Goal: Transaction & Acquisition: Purchase product/service

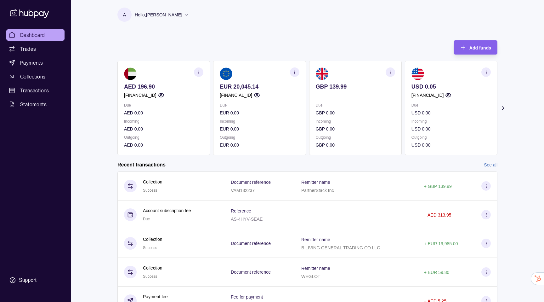
click at [268, 40] on div "Add funds AED 196.90 [FINANCIAL_ID] Due AED 0.00 Incoming AED 0.00 Outgoing AED…" at bounding box center [307, 94] width 380 height 121
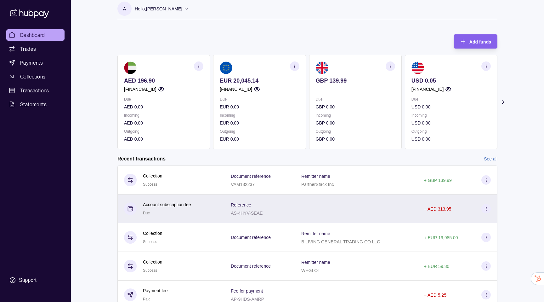
scroll to position [9, 0]
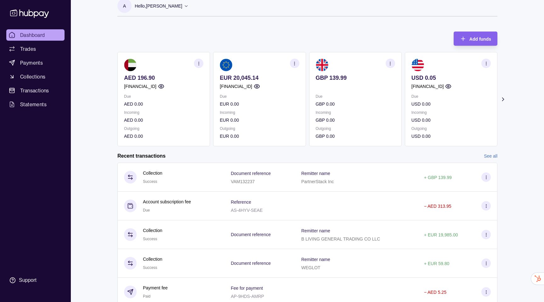
click at [386, 64] on section "button" at bounding box center [390, 63] width 9 height 9
click at [256, 39] on div "Add funds AED 196.90 [FINANCIAL_ID] Due AED 0.00 Incoming AED 0.00 Outgoing AED…" at bounding box center [307, 85] width 380 height 121
click at [489, 66] on section "button" at bounding box center [485, 63] width 9 height 9
click at [238, 9] on section "A Hello, [PERSON_NAME] PICECI SERVICES FZE Account Terms and conditions Privacy…" at bounding box center [307, 8] width 380 height 18
click at [35, 51] on span "Trades" at bounding box center [28, 49] width 16 height 8
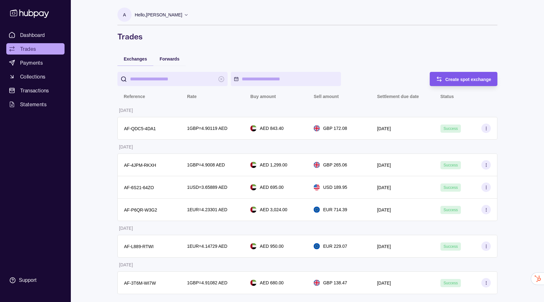
click at [452, 81] on span "Create spot exchange" at bounding box center [468, 79] width 46 height 5
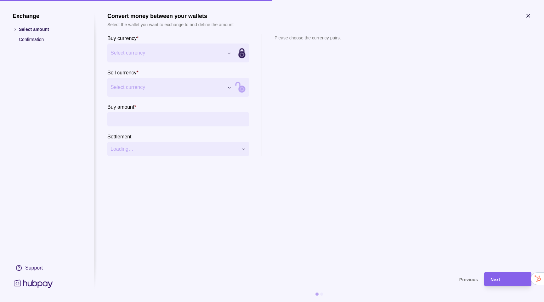
click at [162, 301] on div "Exchange Select amount Confirmation Support Convert money between your wallets …" at bounding box center [272, 302] width 544 height 0
click at [170, 301] on div "Exchange Select amount Confirmation Support Convert money between your wallets …" at bounding box center [272, 302] width 544 height 0
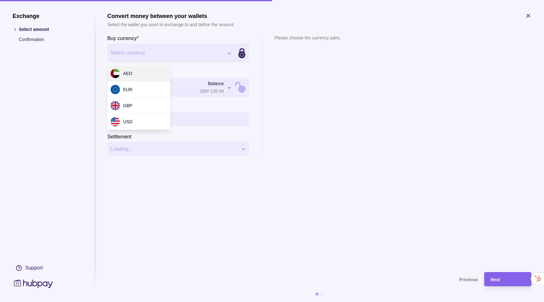
click at [173, 301] on div "Exchange Select amount Confirmation Support Convert money between your wallets …" at bounding box center [272, 302] width 544 height 0
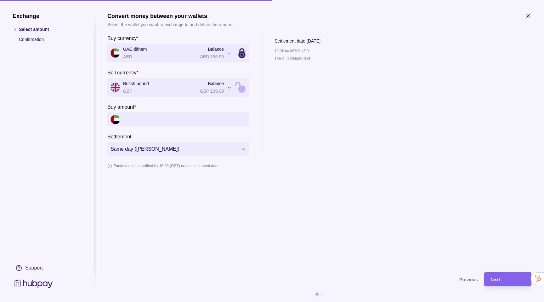
click at [216, 301] on div "**********" at bounding box center [272, 302] width 544 height 0
click at [150, 124] on input "Buy amount *" at bounding box center [184, 119] width 123 height 14
click at [240, 85] on icon at bounding box center [238, 84] width 4 height 5
click at [150, 110] on section "Sell amount *" at bounding box center [178, 114] width 142 height 23
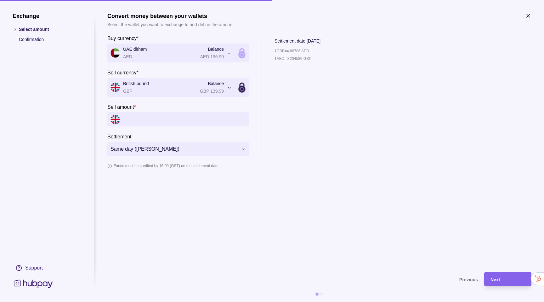
click at [149, 120] on input "Sell amount *" at bounding box center [184, 119] width 123 height 14
click at [177, 117] on input "Sell amount *" at bounding box center [184, 119] width 123 height 14
type input "******"
click at [405, 176] on section "**********" at bounding box center [319, 139] width 424 height 253
click at [503, 280] on div "Next" at bounding box center [507, 279] width 35 height 8
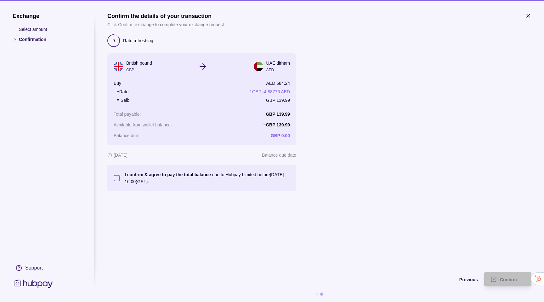
click at [126, 176] on p "I confirm & agree to pay the total balance" at bounding box center [168, 174] width 86 height 5
click at [120, 176] on button "I confirm & agree to pay the total balance due to Hubpay Limited before [DATE] …" at bounding box center [117, 178] width 6 height 6
click at [505, 276] on div "Confirm" at bounding box center [512, 279] width 25 height 8
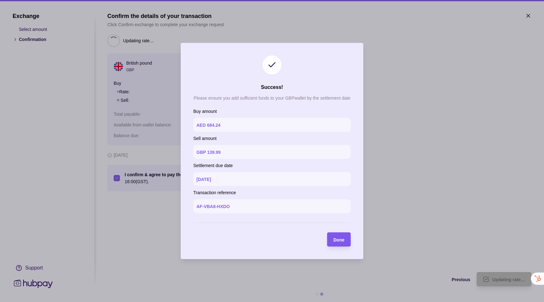
click at [328, 236] on div "button" at bounding box center [327, 239] width 6 height 6
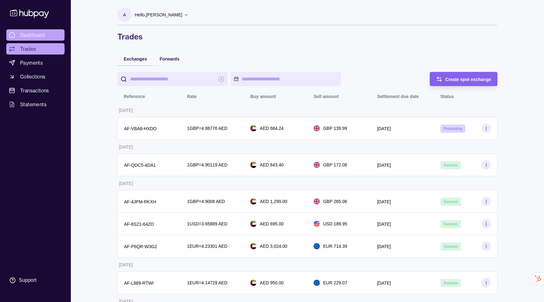
click at [24, 35] on span "Dashboard" at bounding box center [32, 35] width 25 height 8
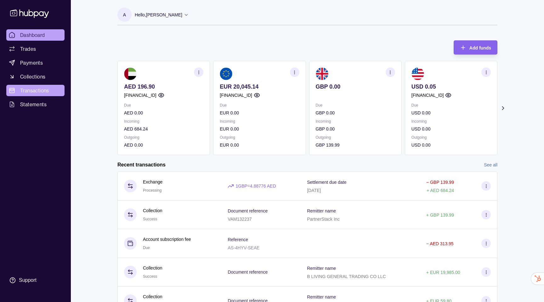
click at [36, 93] on span "Transactions" at bounding box center [34, 91] width 29 height 8
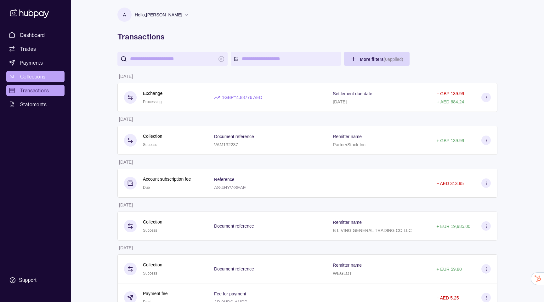
click at [45, 77] on link "Collections" at bounding box center [35, 76] width 58 height 11
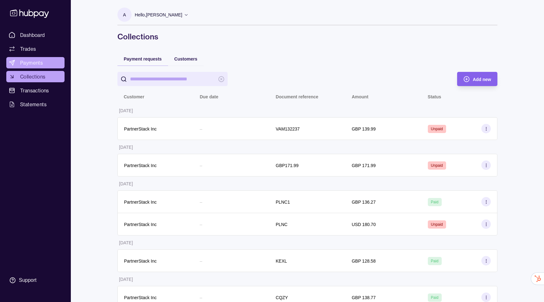
click at [33, 67] on link "Payments" at bounding box center [35, 62] width 58 height 11
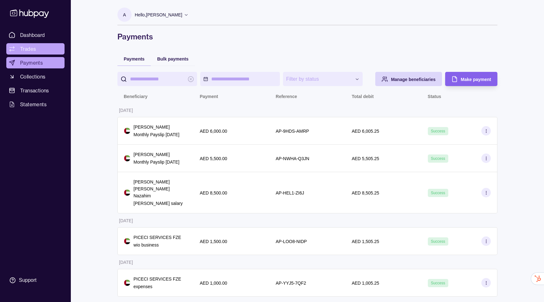
click at [17, 43] on link "Trades" at bounding box center [35, 48] width 58 height 11
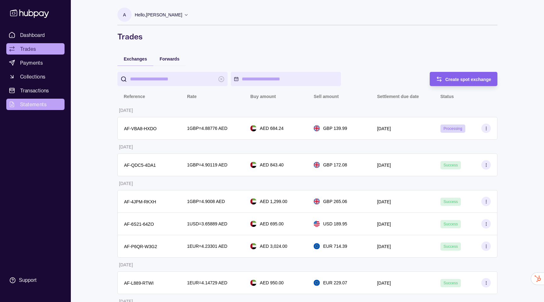
click at [34, 102] on span "Statements" at bounding box center [33, 104] width 26 height 8
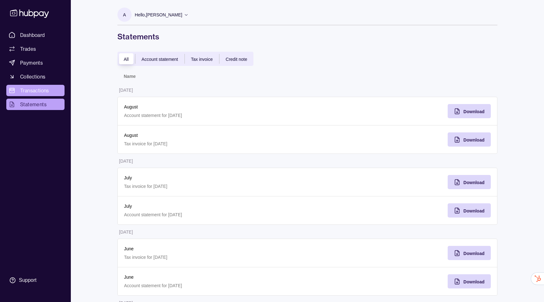
click at [34, 91] on span "Transactions" at bounding box center [34, 91] width 29 height 8
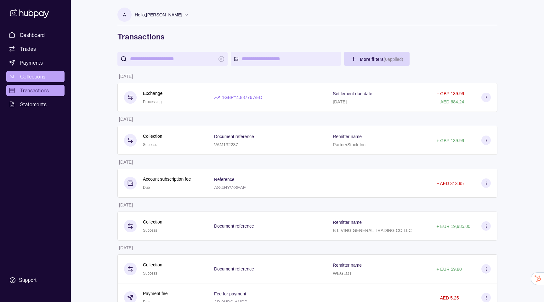
click at [33, 75] on span "Collections" at bounding box center [32, 77] width 25 height 8
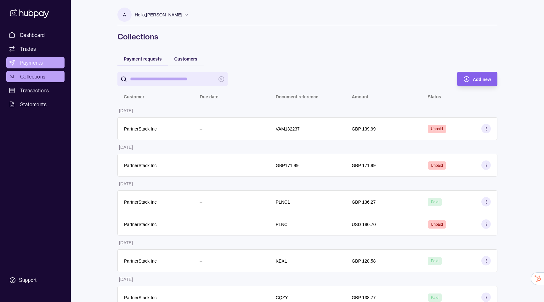
click at [33, 62] on span "Payments" at bounding box center [31, 63] width 23 height 8
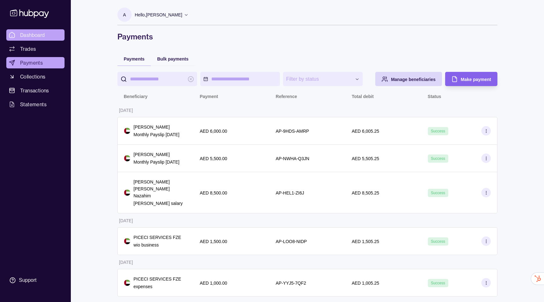
click at [35, 38] on span "Dashboard" at bounding box center [32, 35] width 25 height 8
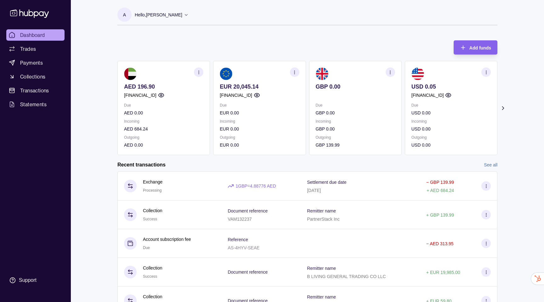
click at [488, 71] on section "button" at bounding box center [485, 71] width 9 height 9
click at [525, 86] on div "Dashboard Trades Payments Collections Transactions Statements Support A Hello, …" at bounding box center [272, 167] width 544 height 335
click at [486, 69] on section "button" at bounding box center [485, 71] width 9 height 9
click at [491, 69] on div "View transactions View account details Download account details" at bounding box center [451, 88] width 92 height 54
click at [487, 70] on icon "button" at bounding box center [487, 70] width 3 height 3
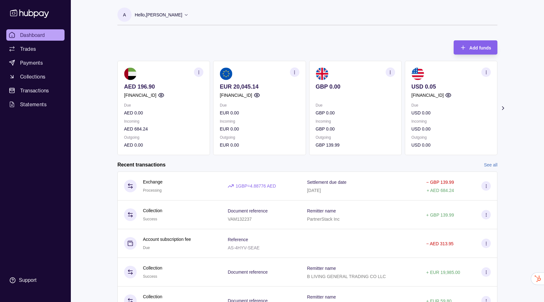
click at [155, 13] on p "Hello, [PERSON_NAME]" at bounding box center [159, 14] width 48 height 7
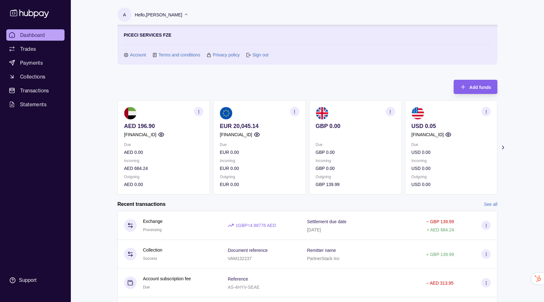
click at [155, 13] on p "Hello, [PERSON_NAME]" at bounding box center [159, 14] width 48 height 7
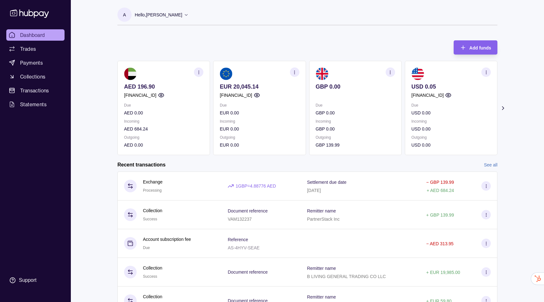
click at [88, 115] on div "Dashboard Trades Payments Collections Transactions Statements Support A Hello, …" at bounding box center [272, 167] width 544 height 335
drag, startPoint x: 25, startPoint y: 285, endPoint x: 140, endPoint y: 93, distance: 223.7
click at [136, 98] on div "Dashboard Trades Payments Collections Transactions Statements Support A Hello, …" at bounding box center [272, 167] width 544 height 335
click at [184, 31] on div "A Hello, [PERSON_NAME] PICECI SERVICES FZE Account Terms and conditions Privacy…" at bounding box center [307, 163] width 405 height 327
click at [167, 12] on p "Hello, [PERSON_NAME]" at bounding box center [159, 14] width 48 height 7
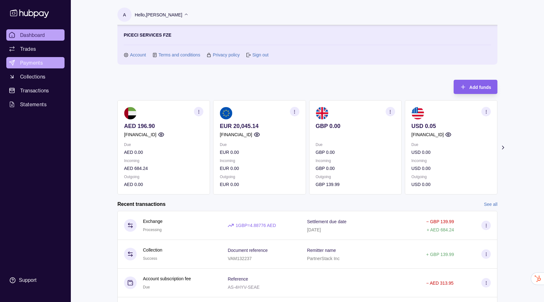
click at [42, 59] on link "Payments" at bounding box center [35, 62] width 58 height 11
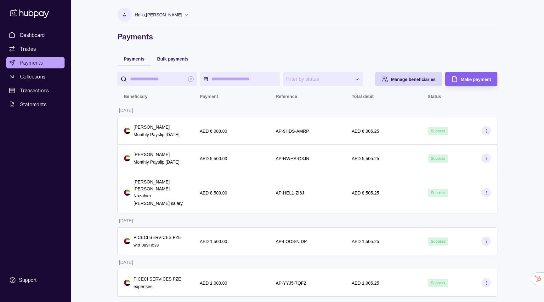
click at [165, 25] on div "A Hello, [PERSON_NAME]" at bounding box center [152, 16] width 71 height 17
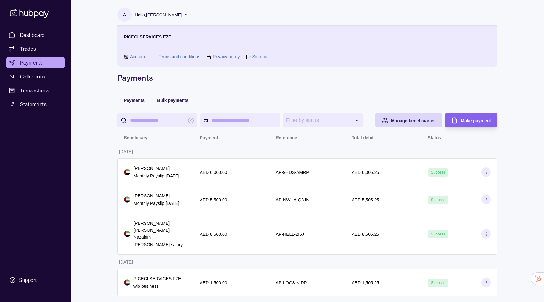
click at [189, 14] on icon at bounding box center [186, 14] width 5 height 5
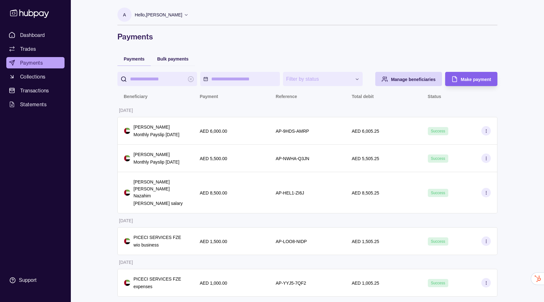
click at [189, 14] on icon at bounding box center [186, 14] width 5 height 5
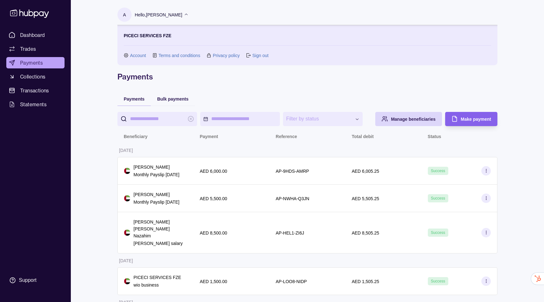
click at [189, 14] on icon at bounding box center [186, 14] width 5 height 5
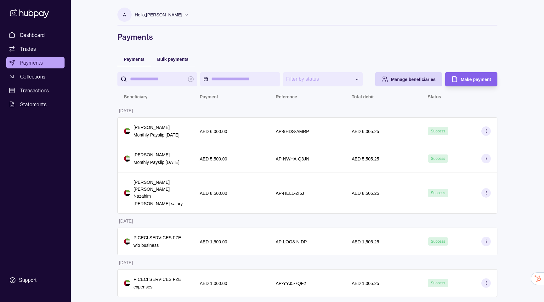
click at [40, 83] on ul "Dashboard Trades Payments Collections Transactions Statements" at bounding box center [35, 69] width 58 height 81
click at [41, 73] on span "Collections" at bounding box center [32, 77] width 25 height 8
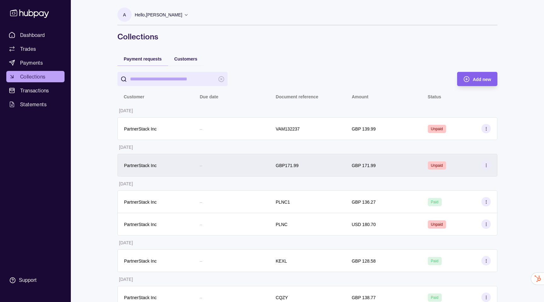
click at [301, 162] on div "GBP171.99" at bounding box center [307, 165] width 63 height 8
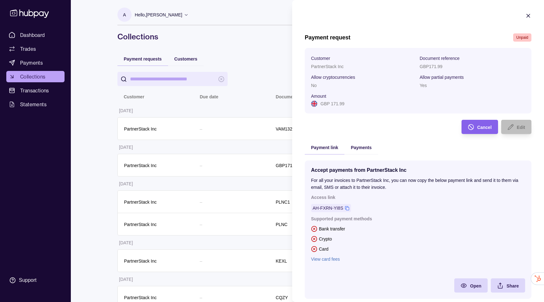
click at [526, 16] on icon "button" at bounding box center [528, 16] width 6 height 6
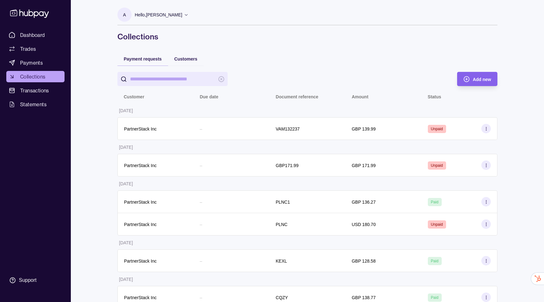
click at [33, 56] on ul "Dashboard Trades Payments Collections Transactions Statements" at bounding box center [35, 69] width 58 height 81
click at [31, 61] on span "Payments" at bounding box center [31, 63] width 23 height 8
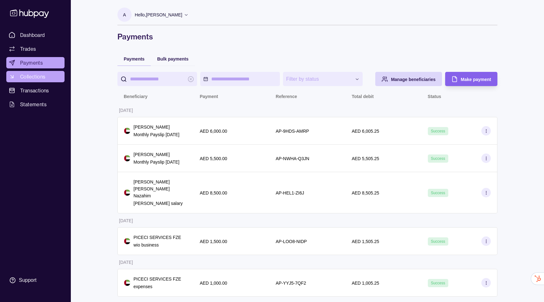
click at [32, 77] on span "Collections" at bounding box center [32, 77] width 25 height 8
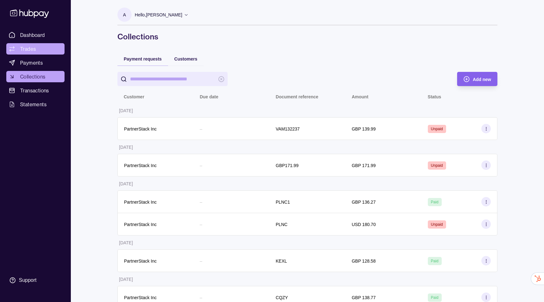
click at [33, 49] on span "Trades" at bounding box center [28, 49] width 16 height 8
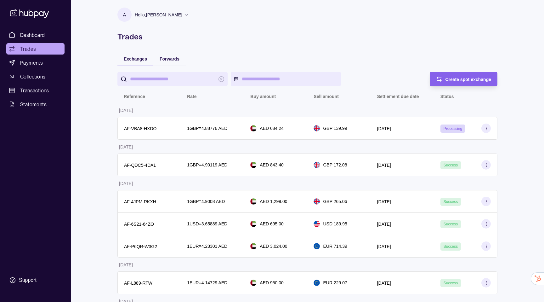
click at [33, 39] on link "Dashboard" at bounding box center [35, 34] width 58 height 11
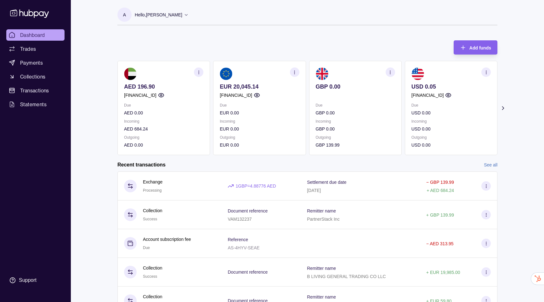
click at [195, 72] on section "button" at bounding box center [198, 71] width 9 height 9
click at [173, 18] on div "Hello, [PERSON_NAME]" at bounding box center [162, 14] width 54 height 13
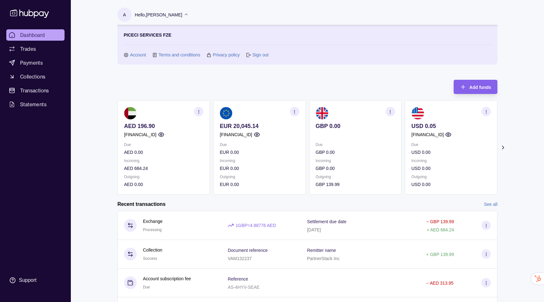
click at [136, 52] on link "Account" at bounding box center [138, 54] width 16 height 7
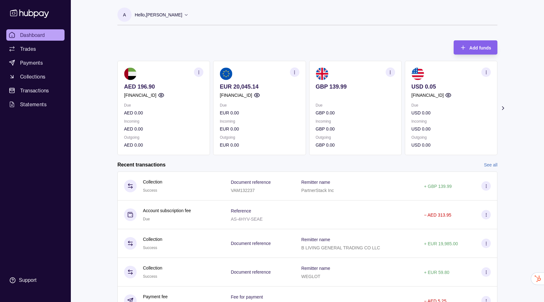
click at [334, 86] on p "GBP 139.99" at bounding box center [355, 86] width 79 height 7
click at [352, 88] on p "GBP 139.99" at bounding box center [355, 86] width 79 height 7
